Goal: Information Seeking & Learning: Learn about a topic

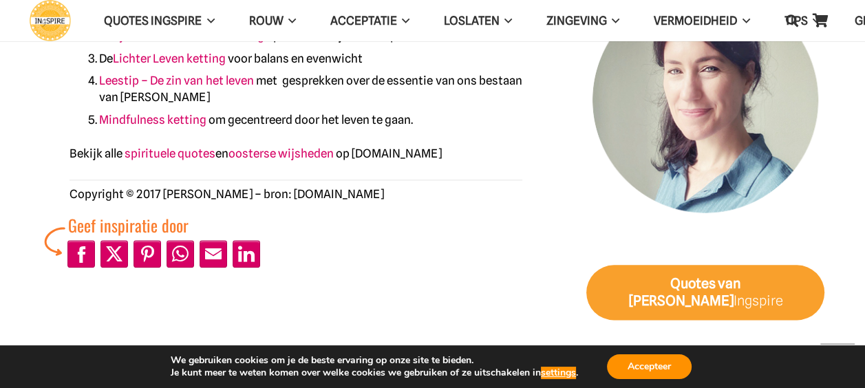
scroll to position [1332, 0]
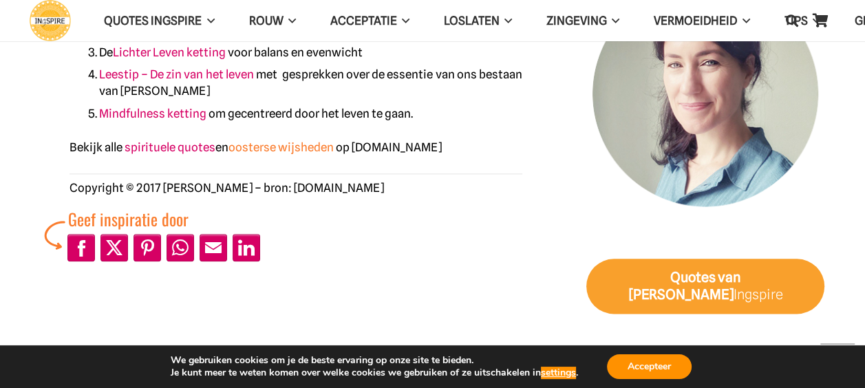
click at [248, 150] on link "oosterse wijsheden" at bounding box center [280, 147] width 105 height 14
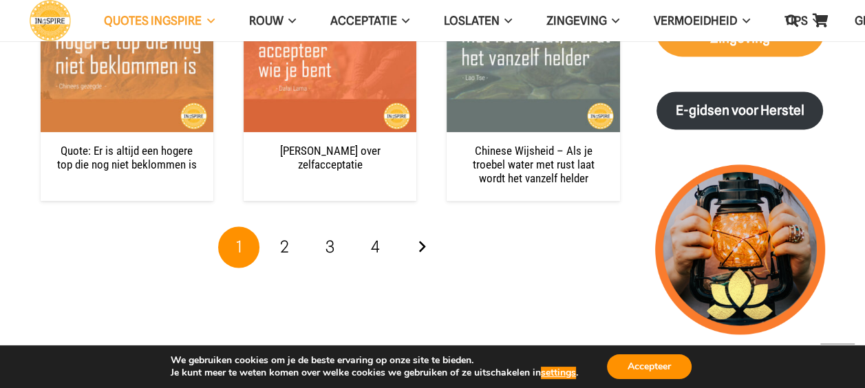
scroll to position [1644, 0]
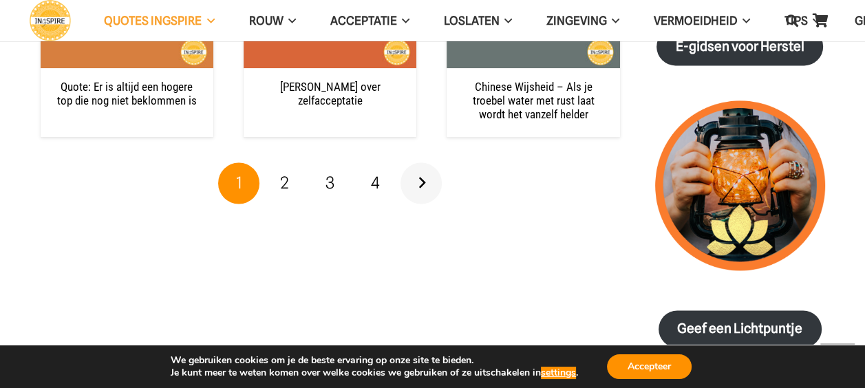
click at [418, 162] on link "Volgende" at bounding box center [420, 182] width 41 height 41
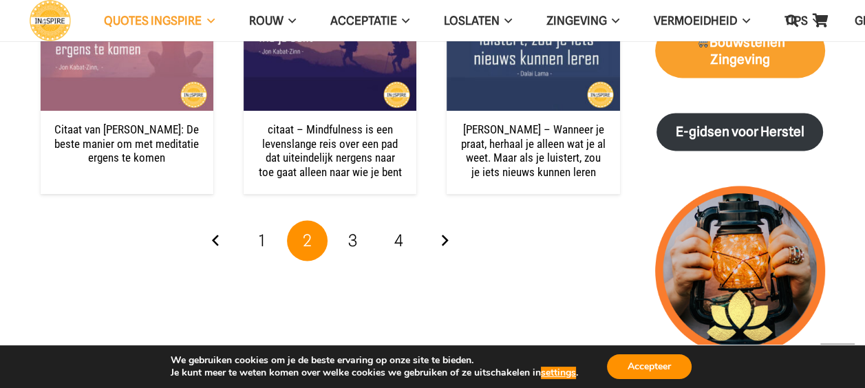
scroll to position [1573, 0]
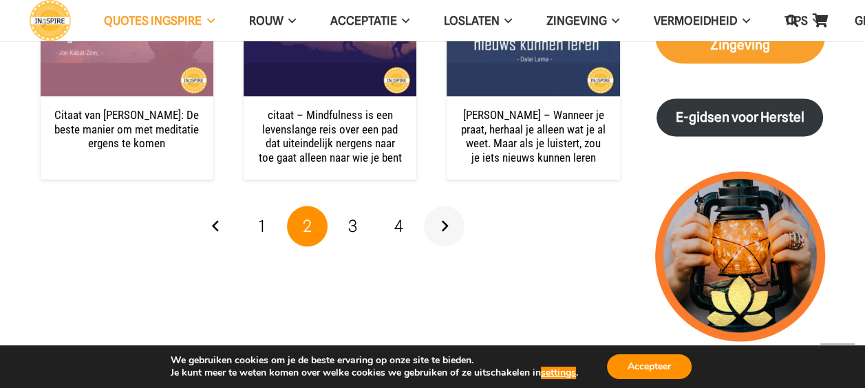
click at [442, 206] on link "Volgende" at bounding box center [444, 226] width 41 height 41
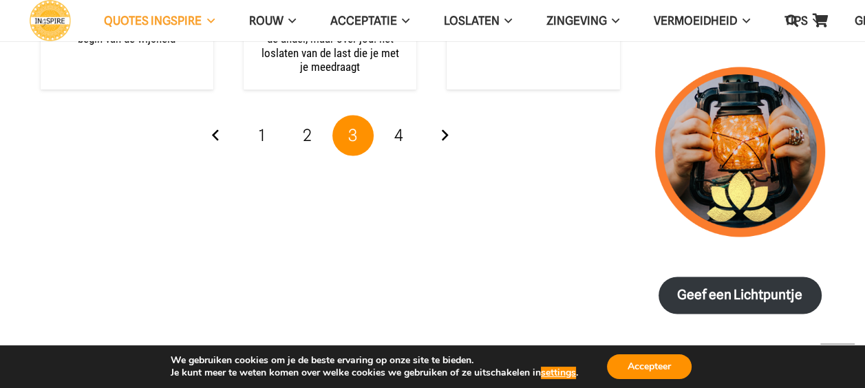
scroll to position [1684, 0]
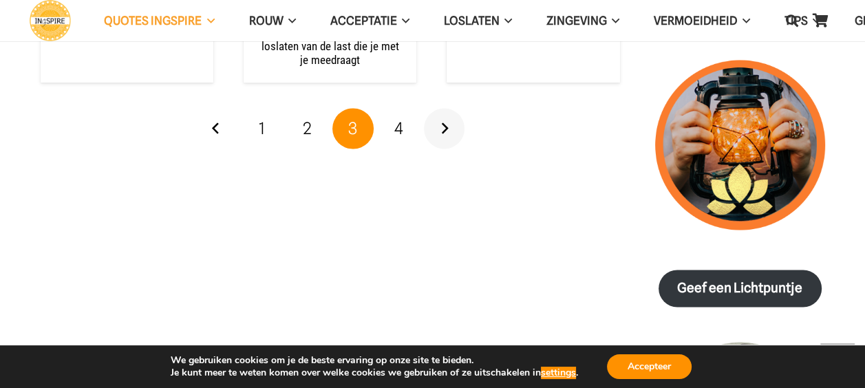
click at [443, 108] on link "Volgende" at bounding box center [444, 128] width 41 height 41
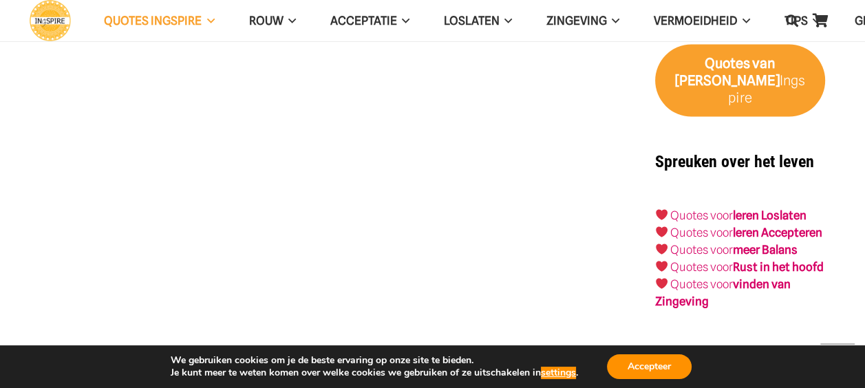
scroll to position [2185, 0]
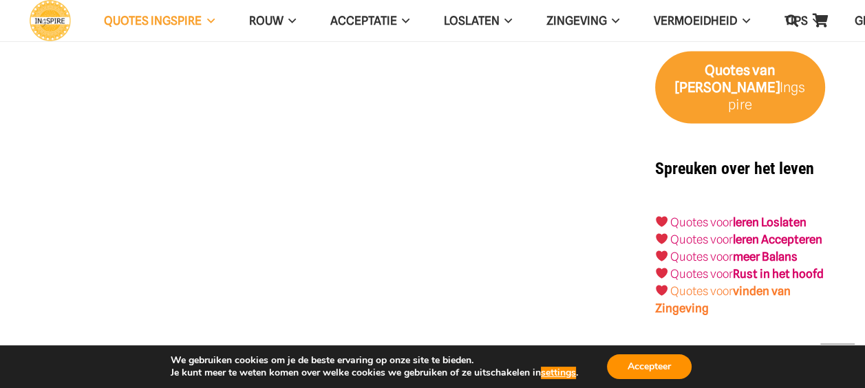
click at [755, 284] on strong "vinden van Zingeving" at bounding box center [723, 299] width 136 height 31
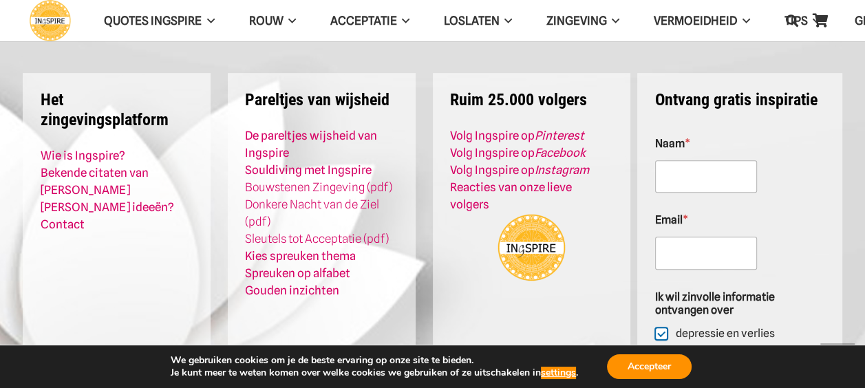
scroll to position [726, 0]
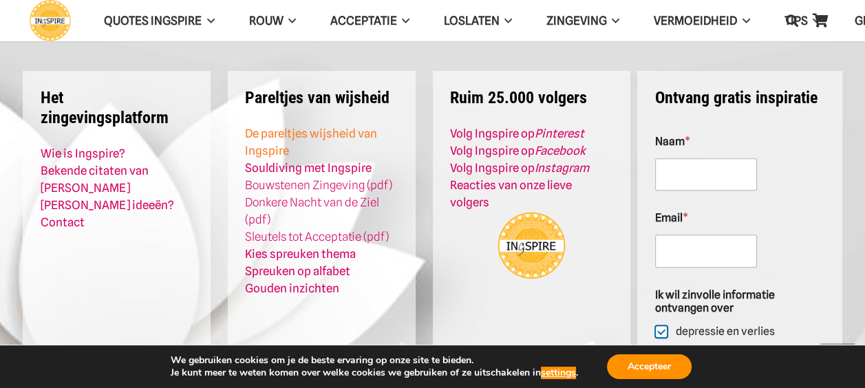
click at [316, 131] on link "De pareltjes wijsheid van Ingspire" at bounding box center [311, 142] width 132 height 31
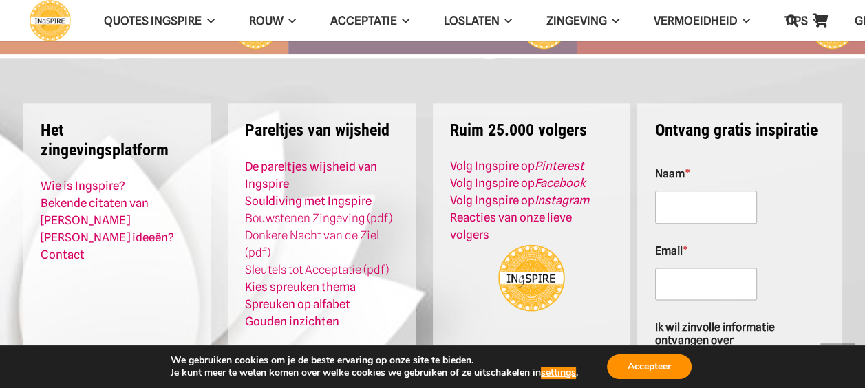
scroll to position [1403, 0]
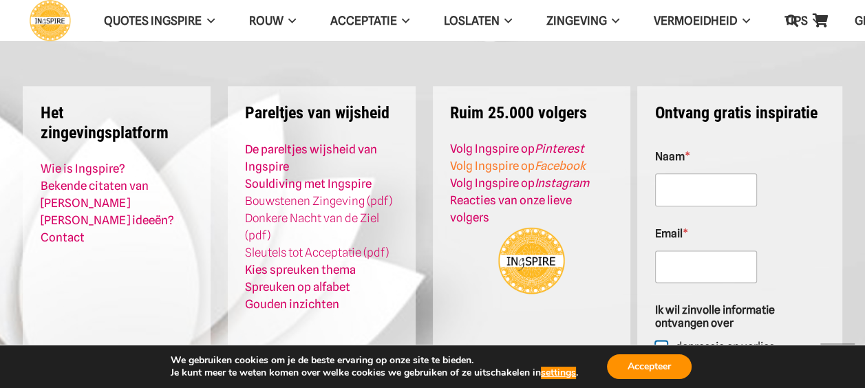
click at [570, 162] on em "Facebook" at bounding box center [559, 166] width 51 height 14
